Goal: Communication & Community: Answer question/provide support

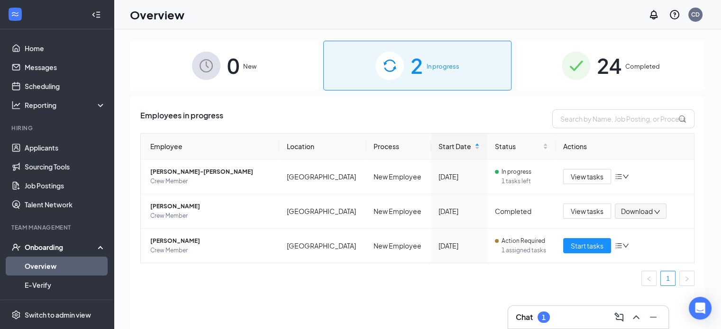
click at [551, 312] on div "Chat 1" at bounding box center [588, 317] width 145 height 15
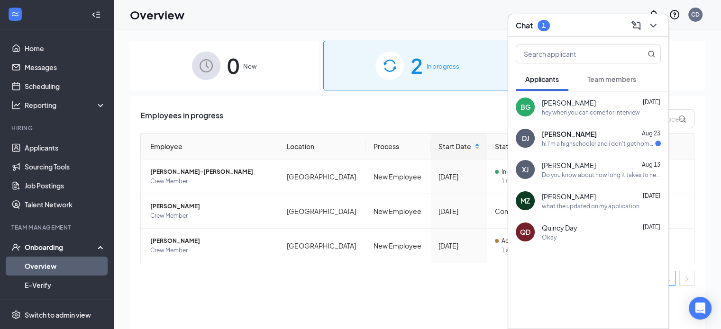
click at [584, 96] on div "BG [PERSON_NAME] [DATE] hey when you can come for interview" at bounding box center [588, 106] width 160 height 31
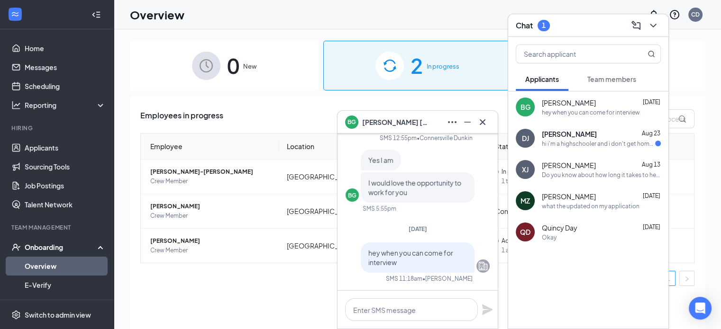
click at [588, 133] on span "[PERSON_NAME]" at bounding box center [569, 133] width 55 height 9
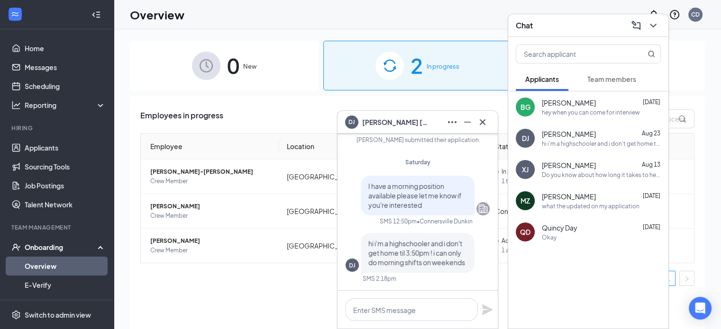
click at [400, 306] on textarea at bounding box center [411, 310] width 133 height 23
drag, startPoint x: 458, startPoint y: 311, endPoint x: 455, endPoint y: 307, distance: 4.9
click at [458, 311] on textarea "ok let me see if i can work some" at bounding box center [411, 310] width 133 height 23
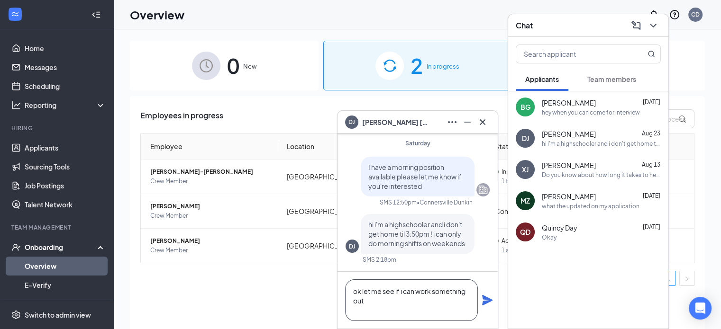
type textarea "ok let me see if i can work something out"
click at [481, 295] on button at bounding box center [486, 300] width 11 height 11
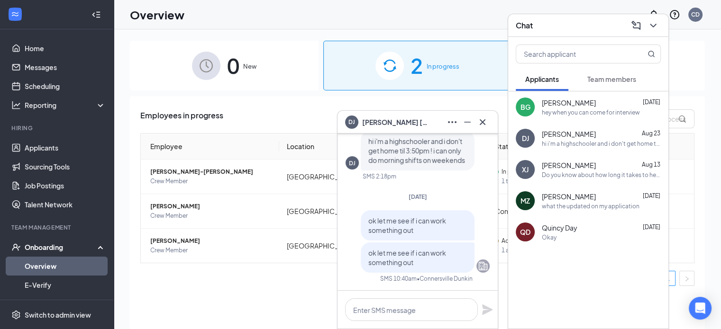
click at [614, 105] on div "[PERSON_NAME] [DATE]" at bounding box center [601, 102] width 119 height 9
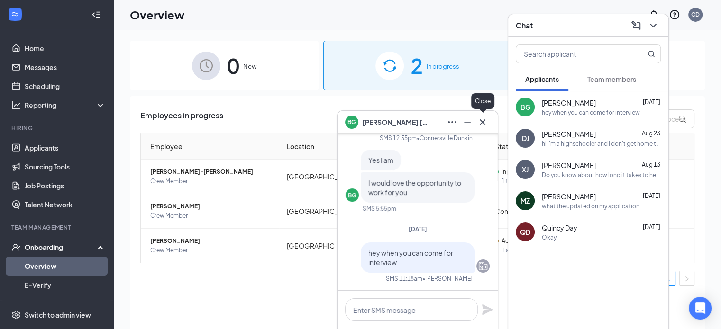
click at [486, 123] on icon "Cross" at bounding box center [482, 122] width 11 height 11
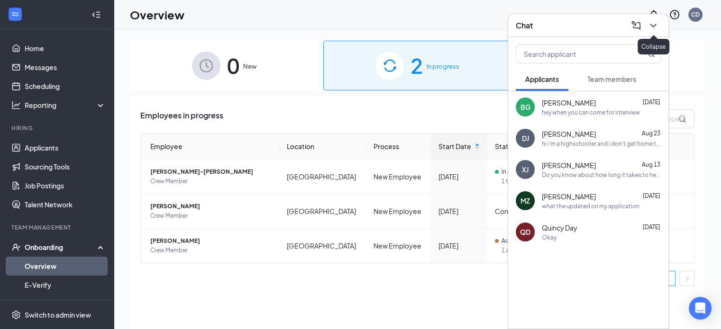
click at [651, 27] on icon "ChevronDown" at bounding box center [652, 25] width 11 height 11
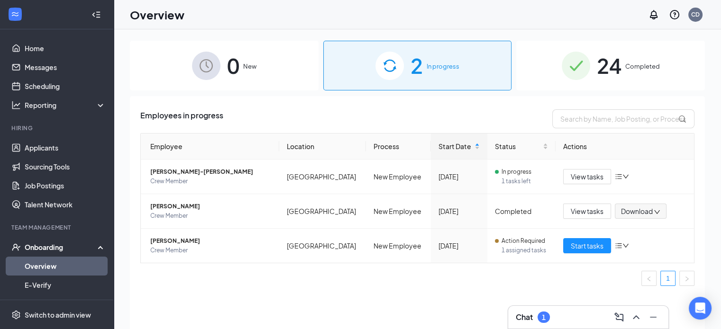
click at [576, 311] on div "Chat 1" at bounding box center [588, 317] width 145 height 15
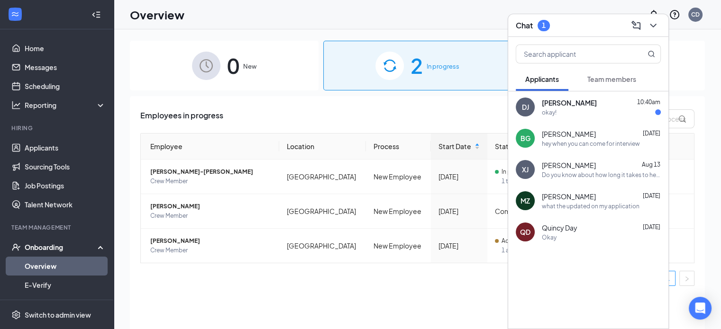
click at [576, 114] on div "okay!" at bounding box center [601, 113] width 119 height 8
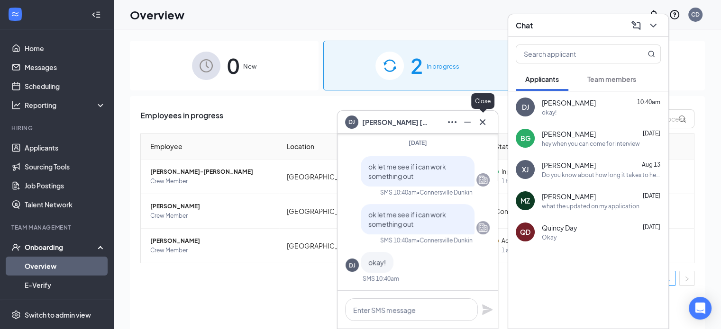
click at [479, 128] on button at bounding box center [482, 122] width 15 height 15
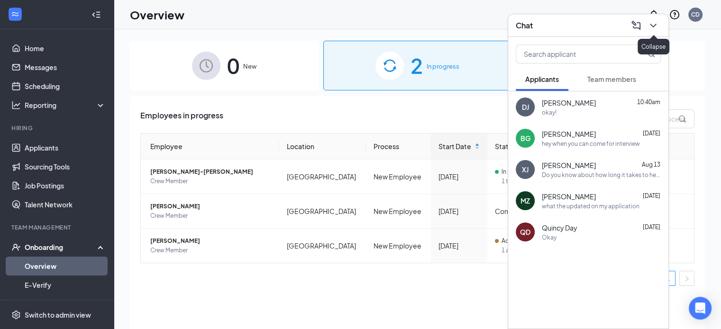
click at [655, 20] on icon "ChevronDown" at bounding box center [652, 25] width 11 height 11
